Goal: Task Accomplishment & Management: Manage account settings

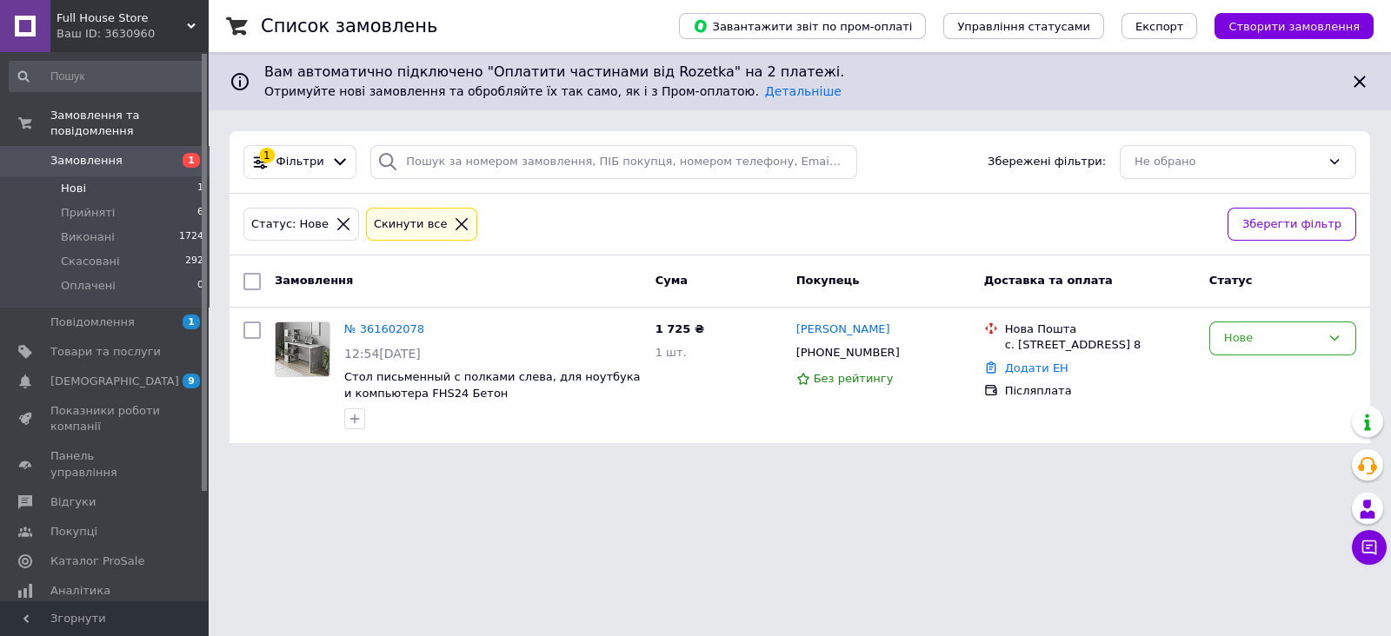
click at [62, 181] on span "Нові" at bounding box center [73, 189] width 25 height 16
click at [76, 205] on span "Прийняті" at bounding box center [88, 213] width 54 height 16
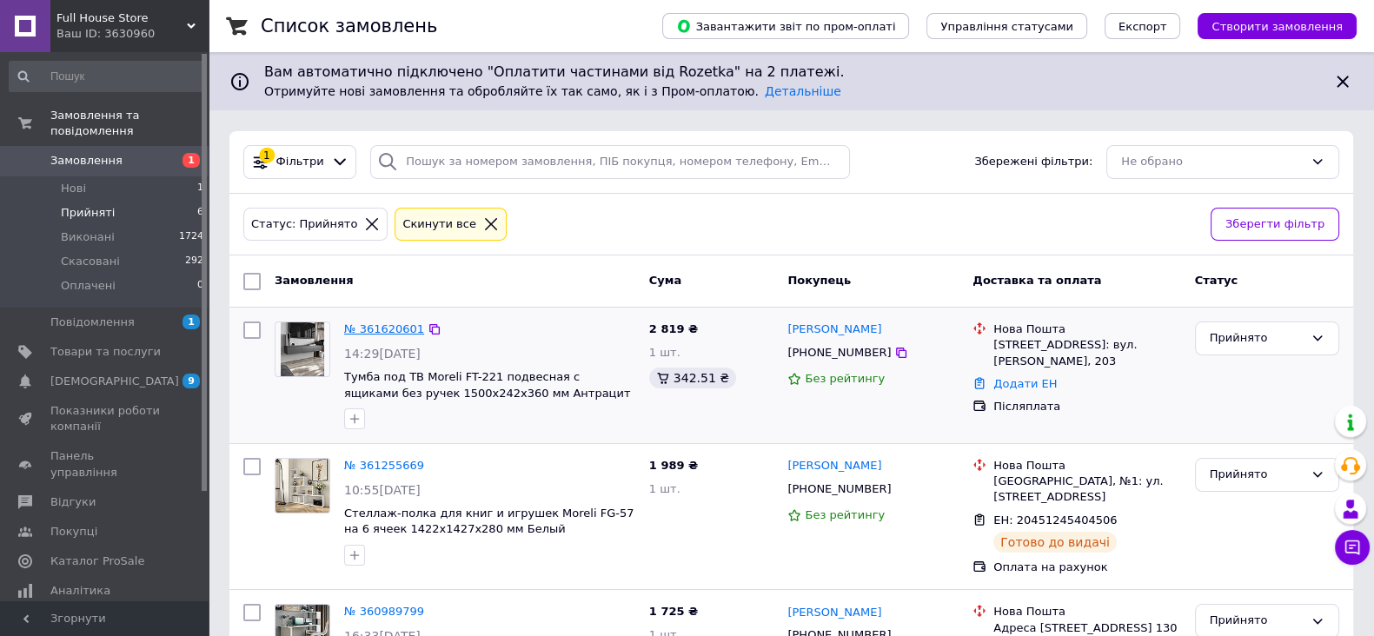
click at [388, 328] on link "№ 361620601" at bounding box center [384, 328] width 80 height 13
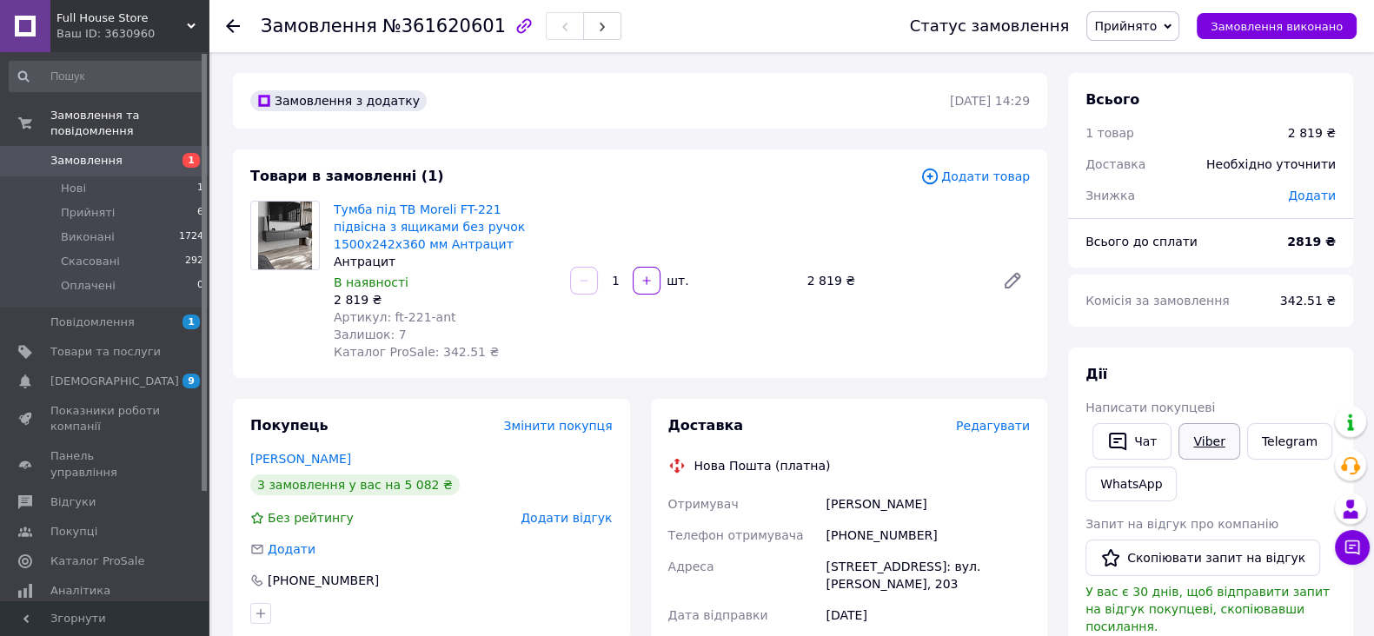
click at [1201, 440] on link "Viber" at bounding box center [1209, 441] width 61 height 37
click at [234, 26] on use at bounding box center [233, 26] width 14 height 14
